Goal: Information Seeking & Learning: Learn about a topic

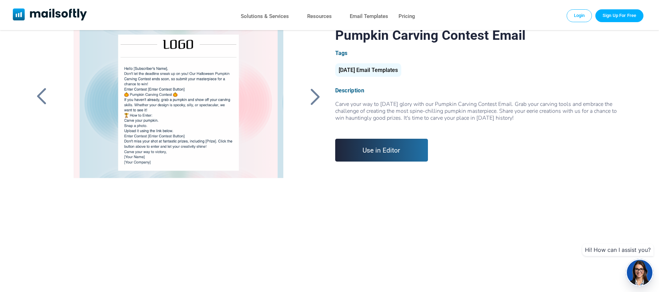
scroll to position [69, 0]
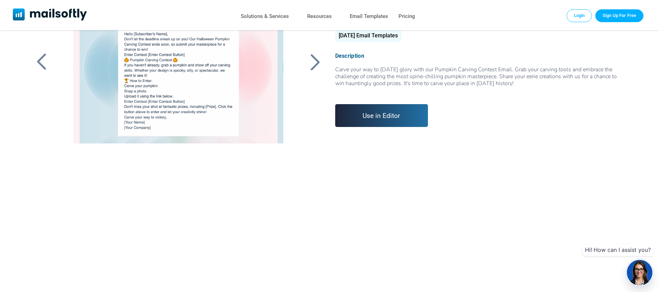
click at [317, 60] on div at bounding box center [315, 62] width 17 height 18
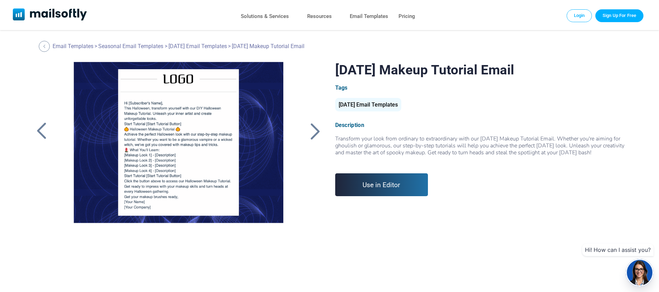
click at [312, 129] on div at bounding box center [315, 131] width 17 height 18
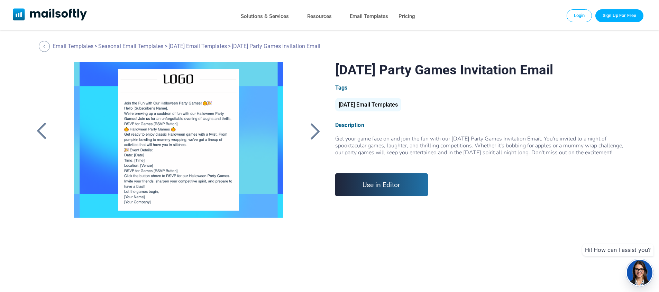
click at [309, 137] on div at bounding box center [315, 131] width 17 height 18
